Goal: Ask a question

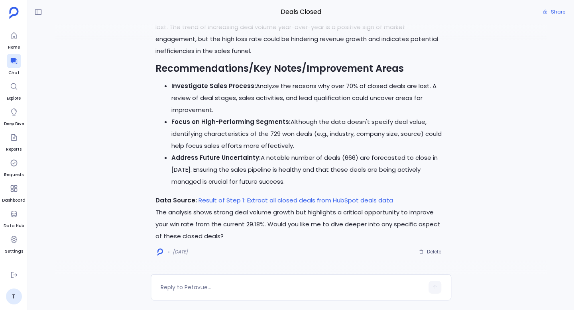
scroll to position [3184, 0]
click at [14, 64] on icon at bounding box center [14, 61] width 8 height 8
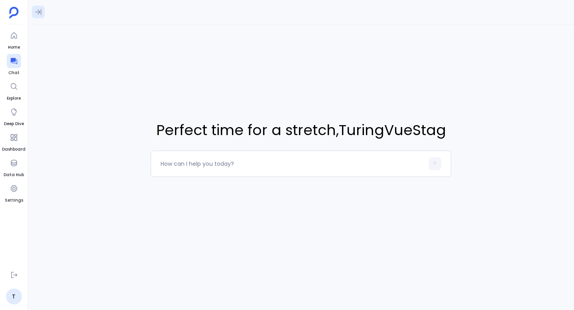
click at [37, 15] on icon at bounding box center [38, 12] width 8 height 8
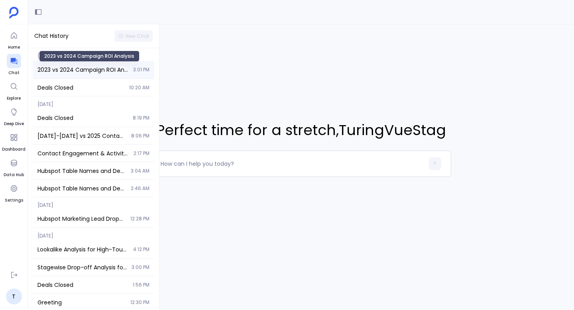
click at [72, 69] on span "2023 vs 2024 Campaign ROI Analysis" at bounding box center [82, 70] width 91 height 8
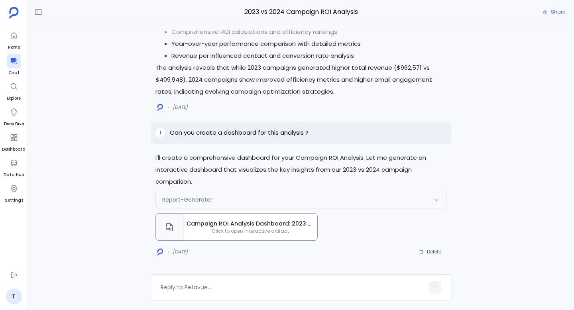
click at [284, 132] on p "Can you create a dashboard for this analysis ?" at bounding box center [239, 133] width 139 height 10
copy p "Can you create a dashboard for this analysis ?"
click at [281, 230] on span "Click to open interactive artifact" at bounding box center [250, 231] width 134 height 6
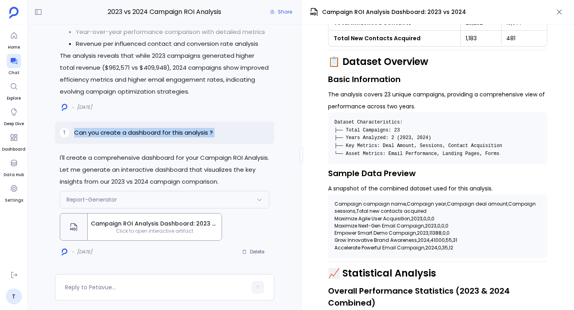
scroll to position [164, 0]
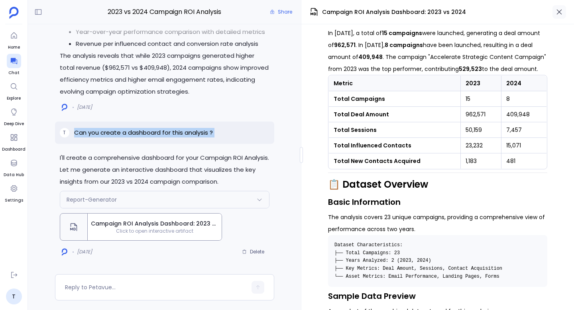
click at [560, 14] on icon "button" at bounding box center [560, 12] width 8 height 8
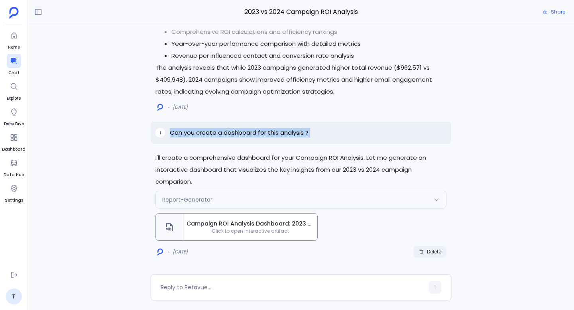
click at [430, 253] on span "Delete" at bounding box center [434, 252] width 14 height 6
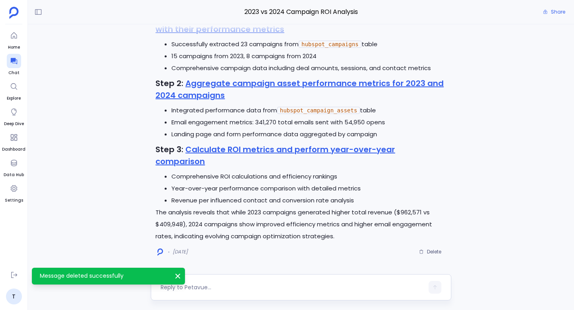
click at [217, 288] on textarea at bounding box center [292, 288] width 263 height 8
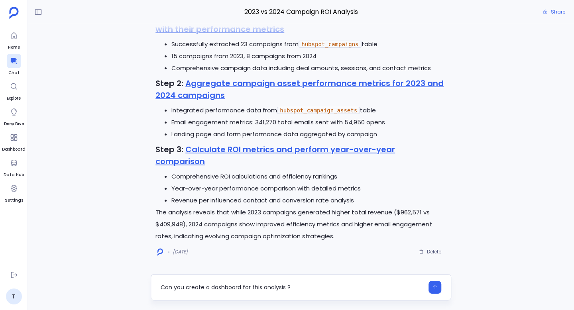
click at [226, 289] on textarea "Can you create a dashboard for this analysis ?" at bounding box center [292, 288] width 263 height 8
type textarea "Can you create a report for this analysis ?"
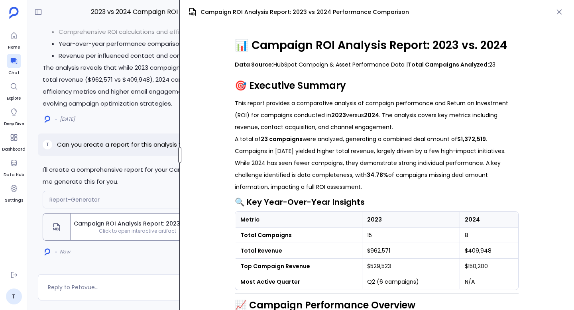
click at [180, 153] on div at bounding box center [179, 155] width 3 height 16
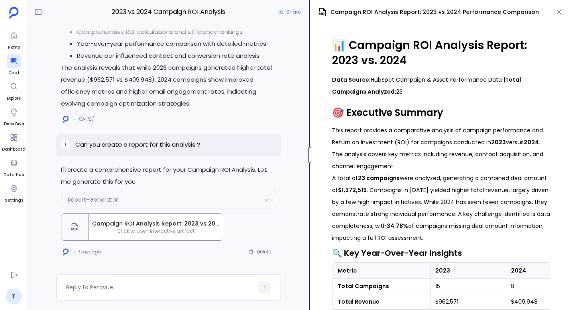
click at [317, 164] on div "2023 vs 2024 Campaign ROI Analysis Share I'll create a comprehensive report for…" at bounding box center [301, 155] width 546 height 310
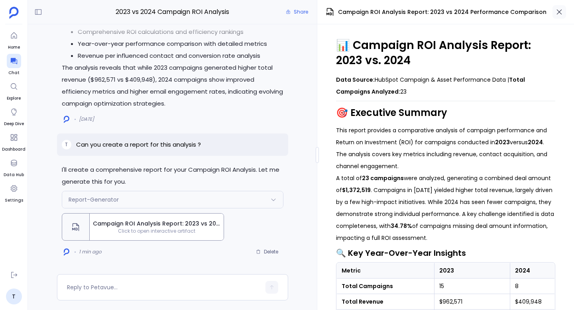
click at [562, 9] on icon "button" at bounding box center [560, 12] width 8 height 8
